Goal: Task Accomplishment & Management: Manage account settings

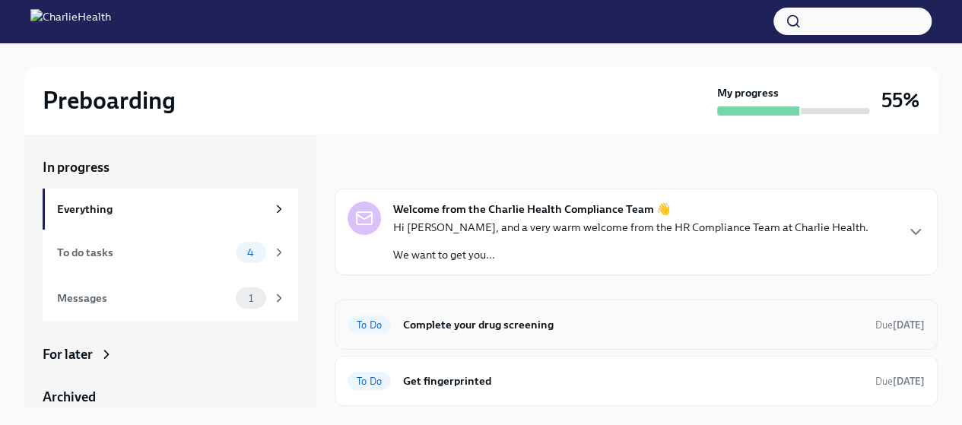
click at [620, 329] on h6 "Complete your drug screening" at bounding box center [633, 324] width 460 height 17
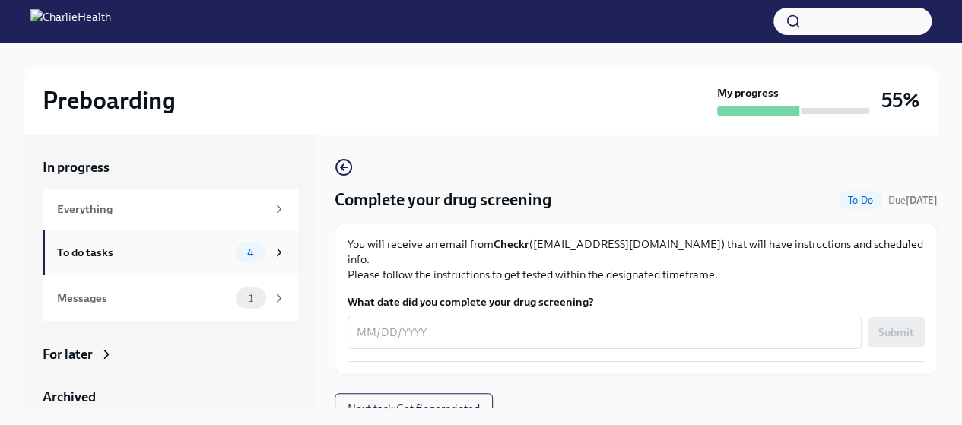
click at [189, 254] on div "To do tasks" at bounding box center [143, 252] width 173 height 17
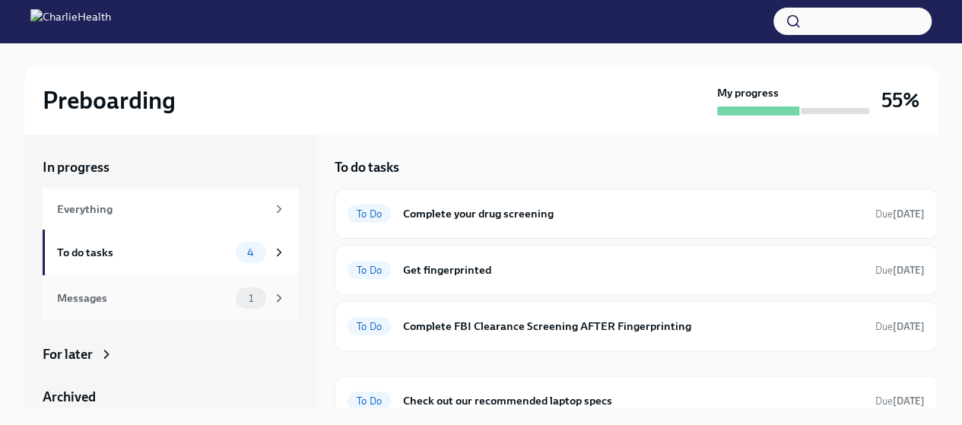
click at [176, 301] on div "Messages" at bounding box center [143, 298] width 173 height 17
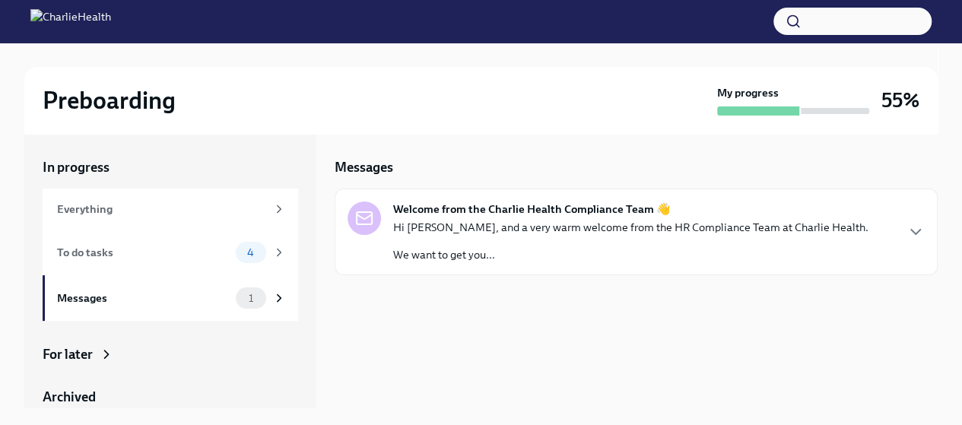
click at [491, 259] on p "We want to get you..." at bounding box center [630, 254] width 475 height 15
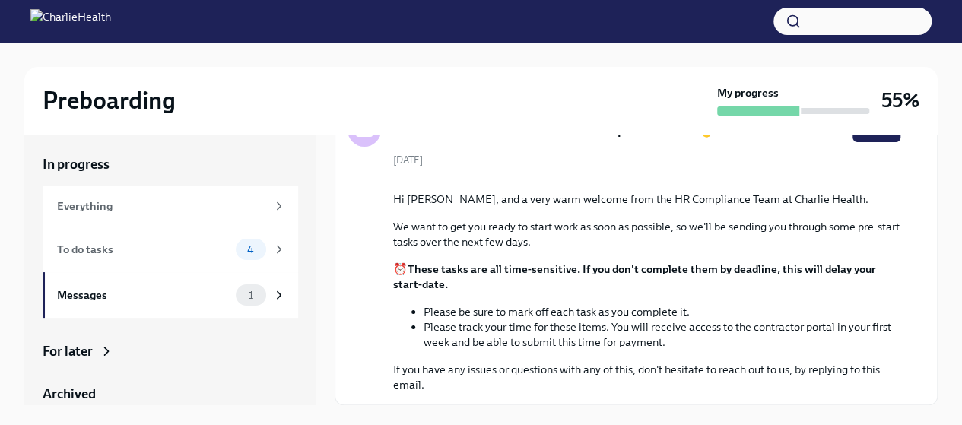
scroll to position [106, 0]
click at [140, 259] on div "To do tasks 4" at bounding box center [171, 249] width 229 height 21
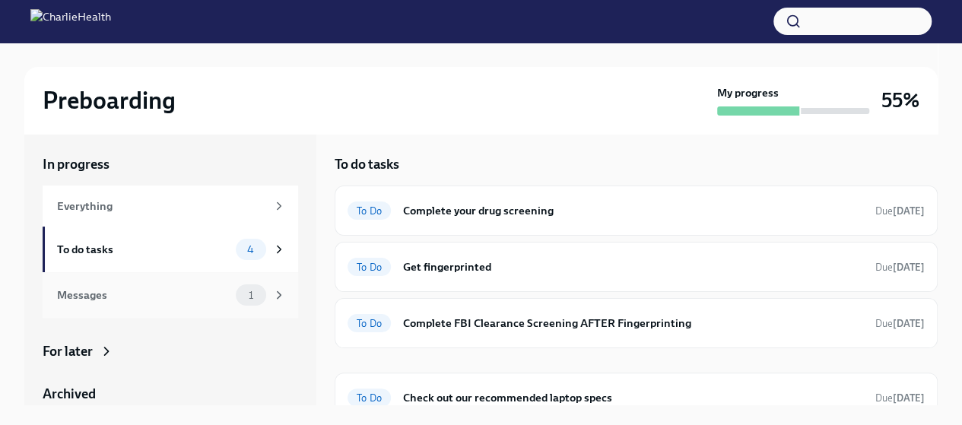
click at [141, 305] on div "Messages 1" at bounding box center [171, 294] width 229 height 21
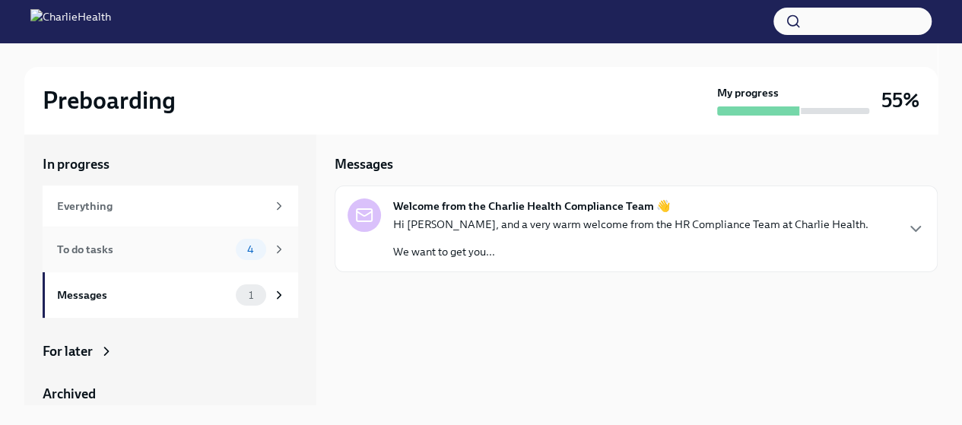
click at [130, 256] on div "To do tasks" at bounding box center [143, 249] width 173 height 17
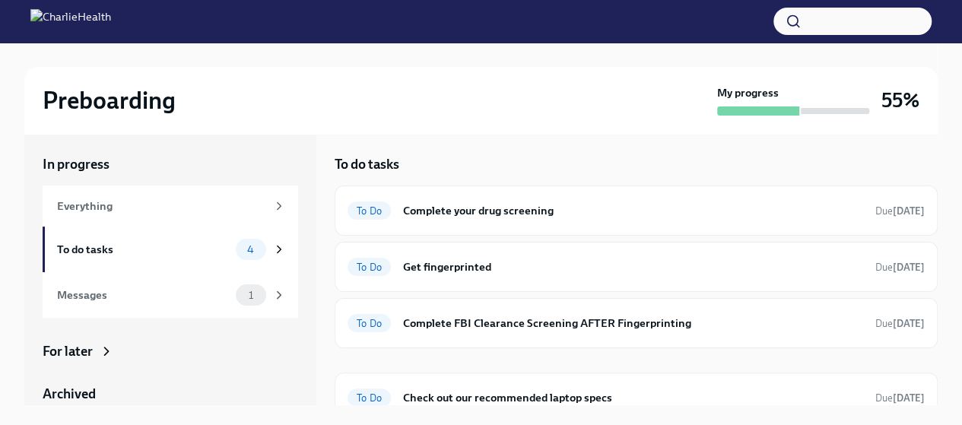
click at [398, 86] on div "Preboarding" at bounding box center [377, 100] width 668 height 30
